Goal: Find specific page/section: Find specific page/section

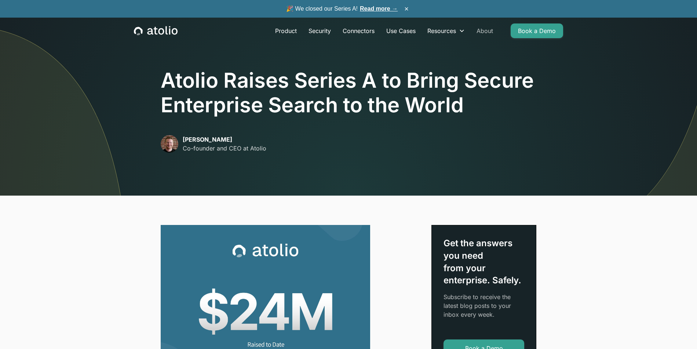
click at [489, 29] on link "About" at bounding box center [485, 30] width 28 height 15
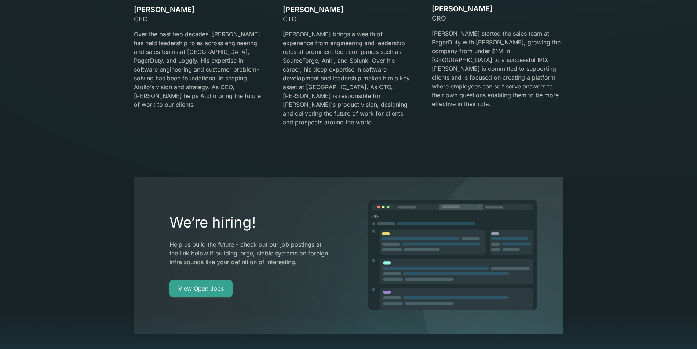
scroll to position [1474, 0]
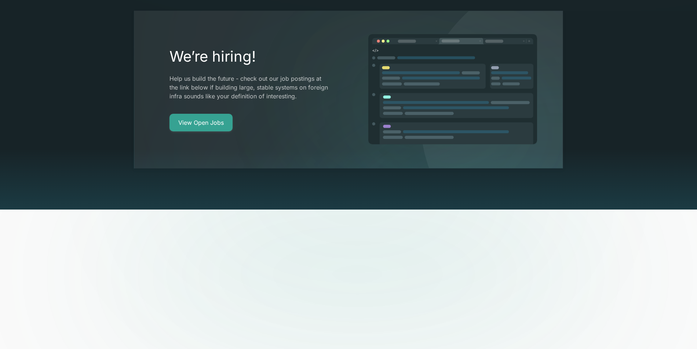
click at [269, 74] on p "Help us build the future - check out our job postings at the link below if buil…" at bounding box center [249, 87] width 161 height 26
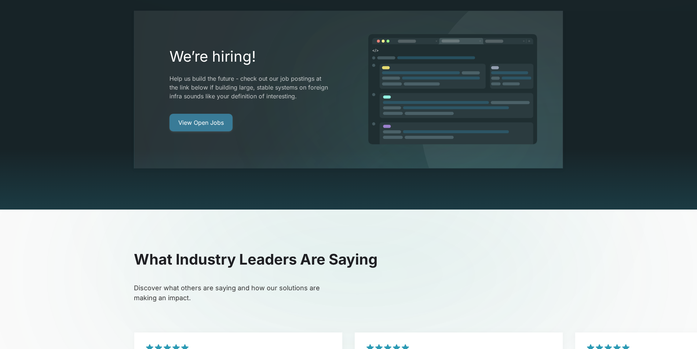
click at [210, 114] on link "View Open Jobs" at bounding box center [200, 123] width 63 height 18
